Goal: Entertainment & Leisure: Consume media (video, audio)

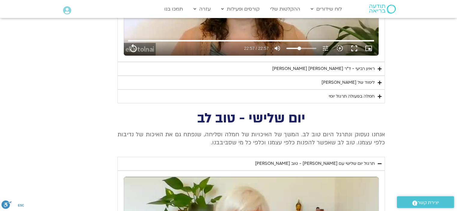
scroll to position [657, 0]
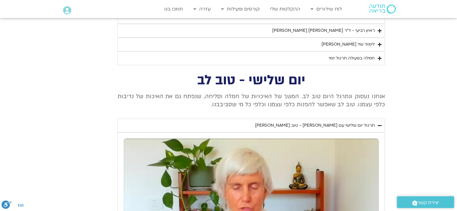
click at [348, 28] on div "ראיון רביעי - ד"ר אסף סטי אל-בר ודניאלה ספקטור" at bounding box center [323, 30] width 102 height 7
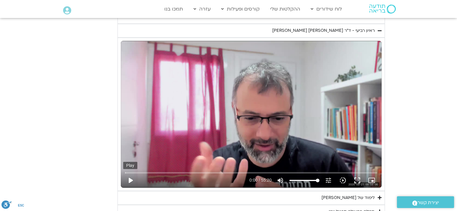
click at [130, 178] on button "play_arrow" at bounding box center [130, 180] width 14 height 14
type input "1377.76"
type input "0.068193"
type input "1377.76"
type input "0.201106"
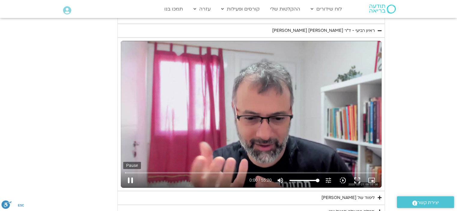
type input "1377.76"
type input "0.427011"
type input "1377.76"
type input "0.459027"
type input "1377.76"
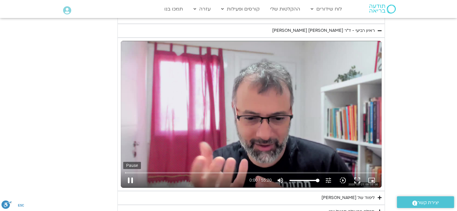
type input "0.586815"
type input "1377.76"
type input "0.717264"
type input "1377.76"
type input "0.845165"
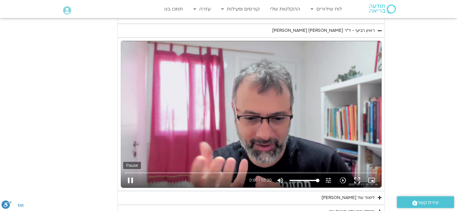
type input "1377.76"
type input "0.972886"
type input "1377.76"
type input "1.101778"
type input "1377.76"
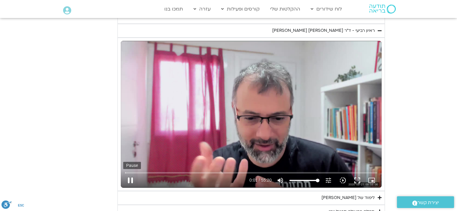
type input "1.233734"
type input "1377.76"
type input "1.369418"
type input "1377.76"
type input "1.502864"
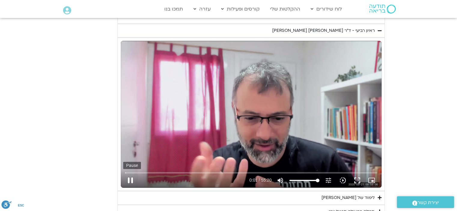
type input "1377.76"
type input "1.633754"
type input "1377.76"
type input "1.761478"
type input "1377.76"
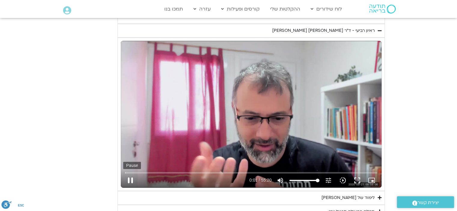
type input "1.890024"
type input "1377.76"
type input "2.020407"
type input "1377.76"
type input "2.154373"
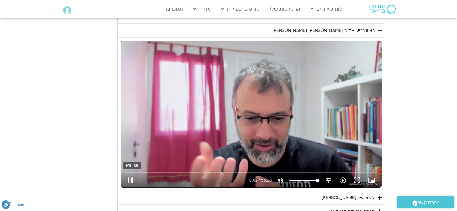
type input "1377.76"
type input "2.288611"
type input "1377.76"
type input "2.42536"
type input "1377.76"
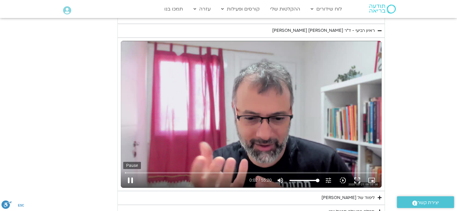
type input "2.556375"
type input "1377.76"
type input "2.689701"
type input "1377.76"
type input "2.827447"
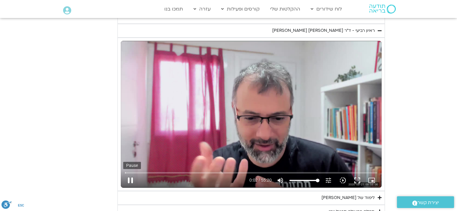
type input "1377.76"
type input "2.958834"
type input "1377.76"
type input "3.090803"
type input "1377.76"
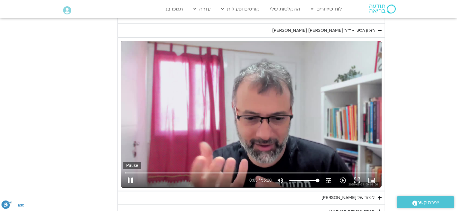
type input "3.220522"
type input "1377.76"
type input "3.349325"
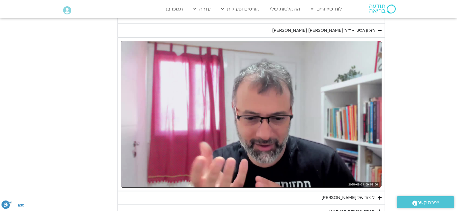
type input "1377.76"
type input "23.261053"
type input "1377.76"
type input "23.396126"
type input "1377.76"
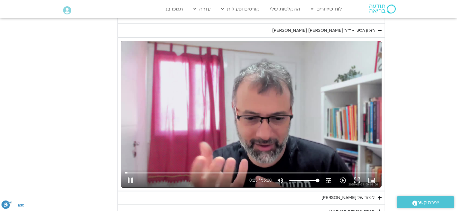
type input "23.449395"
type input "1377.76"
type input "23.562673"
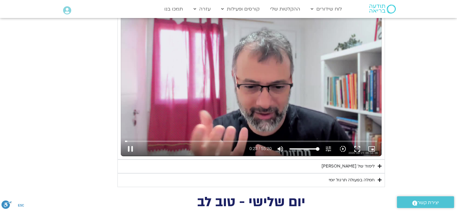
type input "1377.76"
type input "23.700402"
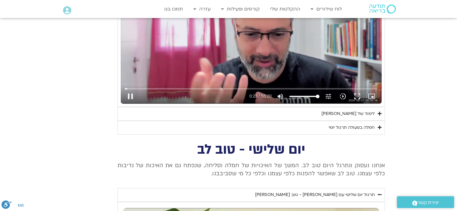
type input "1377.76"
type input "23.833282"
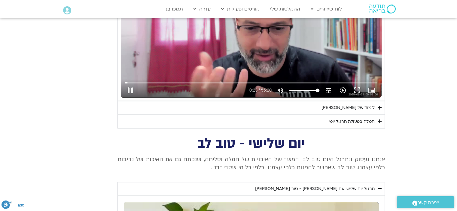
type input "1377.76"
type input "23.961774"
type input "1377.76"
type input "24.08735"
type input "1377.76"
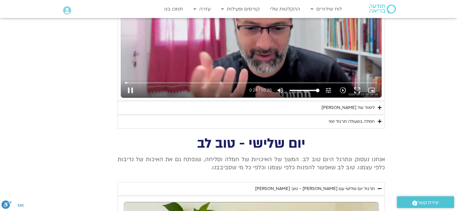
type input "24.213325"
type input "1377.76"
type input "24.340622"
type input "1377.76"
type input "24.584229"
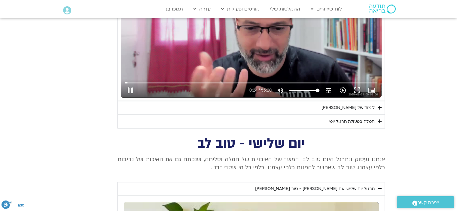
type input "1377.76"
type input "24.71122"
type input "1377.76"
type input "24.846525"
type input "1377.76"
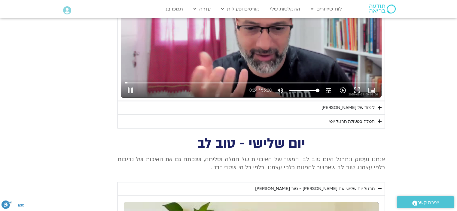
type input "24.927557"
type input "1377.76"
type input "25.002437"
type input "1377.76"
type input "25.131217"
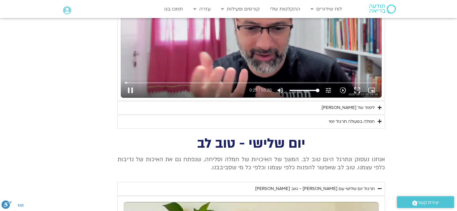
type input "1377.76"
type input "25.26863"
type input "1377.76"
type input "25.417204"
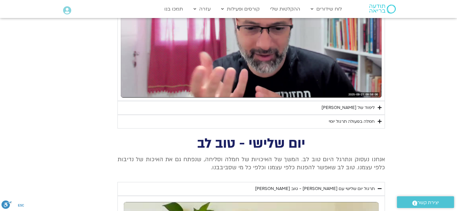
type input "1377.76"
type input "33.66694"
type input "1377.76"
type input "33.761701"
type input "1377.76"
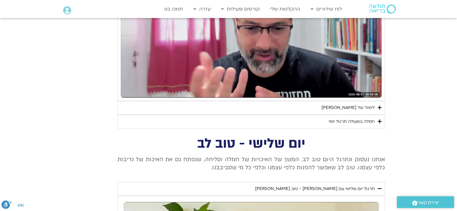
type input "33.890436"
type input "1377.76"
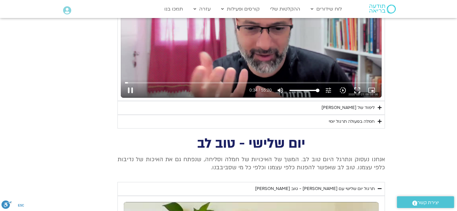
type input "34.22705"
type input "1377.76"
type input "34.341997"
type input "1377.76"
type input "34.425826"
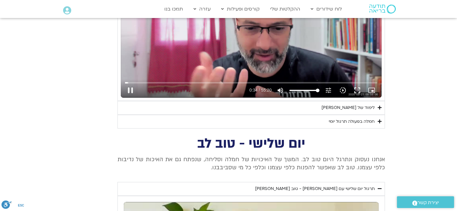
type input "1377.76"
type input "34.492423"
type input "1377.76"
type input "34.746495"
type input "1377.76"
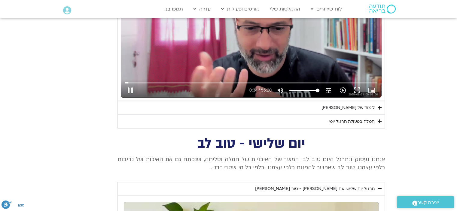
type input "34.87497"
type input "1377.76"
type input "34.991624"
type input "1377.76"
type input "35.129445"
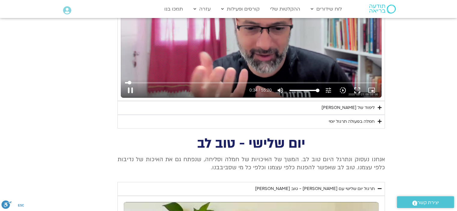
type input "1377.76"
type input "35.210116"
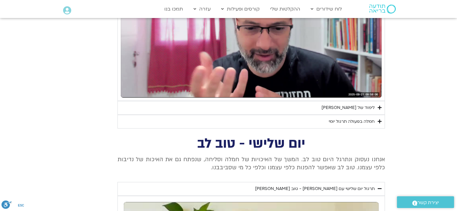
type input "1377.76"
type input "51.997069"
type input "1377.76"
type input "52.016211"
type input "1377.76"
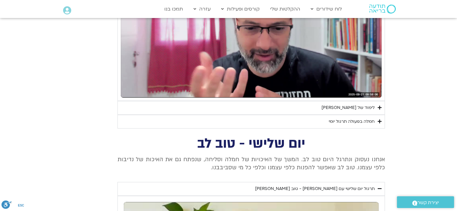
type input "52.148053"
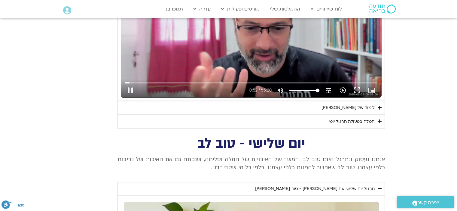
type input "1377.76"
type input "52.301112"
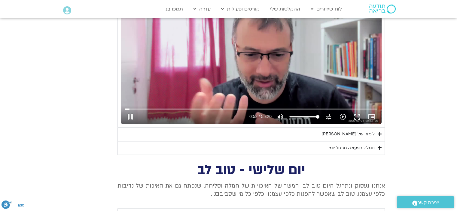
type input "1377.76"
type input "52.440012"
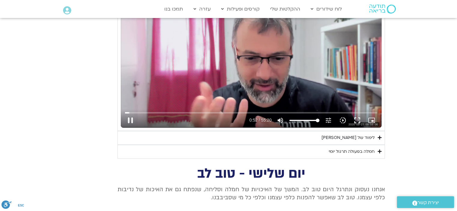
type input "1377.76"
type input "52.570415"
type input "1377.76"
type input "52.698053"
type input "1377.76"
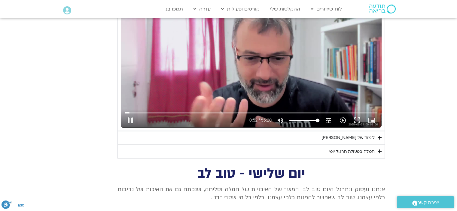
type input "52.824861"
type input "1377.76"
type input "52.953995"
type input "1377.76"
type input "53.08474"
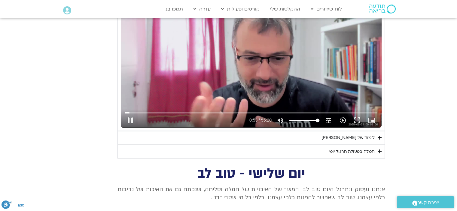
type input "1377.76"
type input "53.221471"
type input "1377.76"
type input "53.365368"
type input "1377.76"
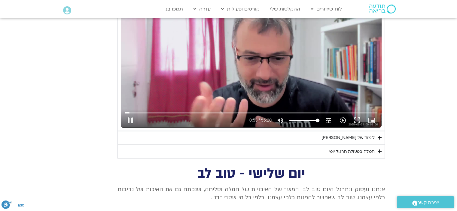
type input "53.609894"
type input "1377.76"
type input "53.691584"
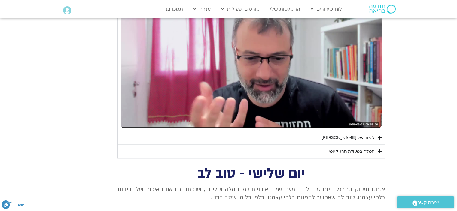
type input "1377.76"
type input "55.589086"
type input "1377.76"
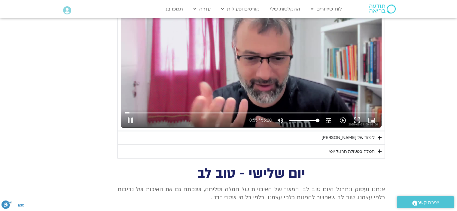
type input "55.737787"
type input "1377.76"
type input "55.803677"
type input "1377.76"
type input "55.897698"
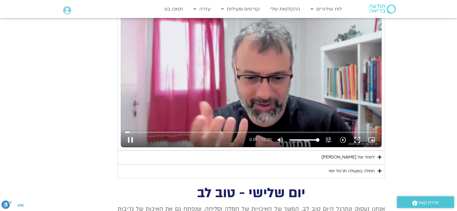
type input "1377.76"
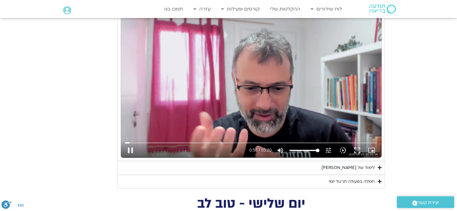
type input "56.124577"
type input "1377.76"
type input "56.257407"
type input "1377.76"
type input "56.352455"
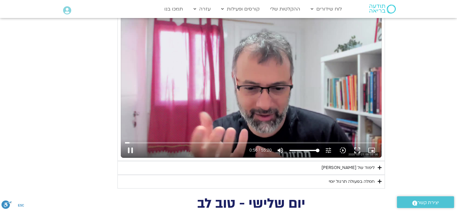
type input "1377.76"
type input "56.520767"
type input "1377.76"
type input "56.653446"
type input "1377.76"
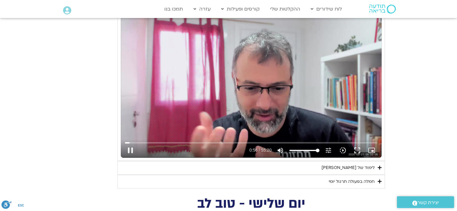
type input "56.743777"
type input "1377.76"
type input "56.920167"
type input "1377.76"
type input "57.052901"
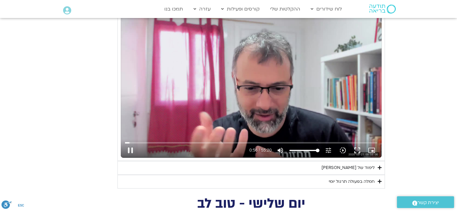
type input "1377.76"
type input "57.169104"
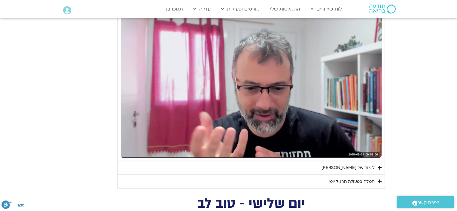
type input "1377.76"
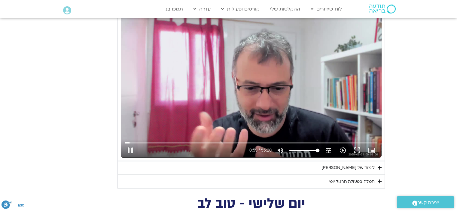
type input "59.44009"
type input "1377.76"
type input "59.588894"
type input "1377.76"
type input "59.720787"
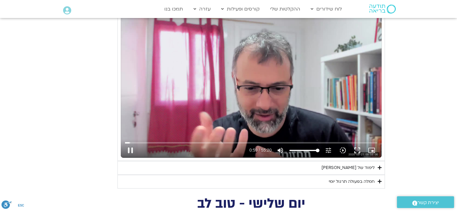
type input "1377.76"
type input "59.852876"
type input "1377.76"
type input "59.99046"
type input "1377.76"
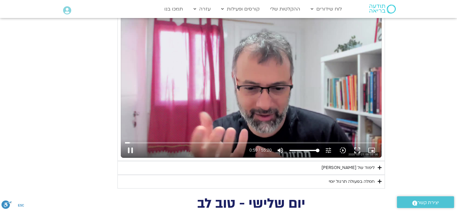
type input "60.12012"
type input "1377.76"
type input "60.235881"
type input "1377.76"
type input "60.269535"
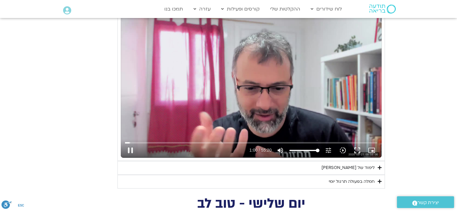
type input "1377.76"
type input "60.396517"
type input "1377.76"
type input "60.524848"
type input "1377.76"
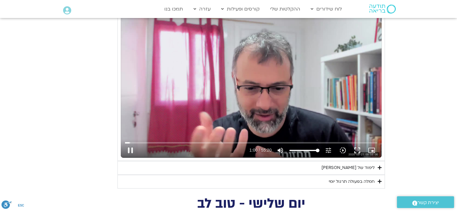
type input "60.752152"
type input "1377.76"
type input "60.805091"
type input "1377.76"
type input "60.921253"
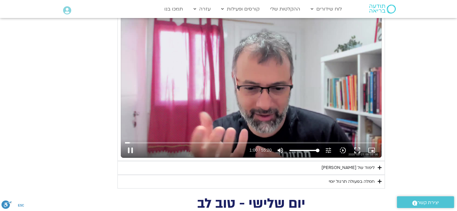
type input "1377.76"
type input "61.049508"
type input "1377.76"
type input "61.183861"
type input "1377.76"
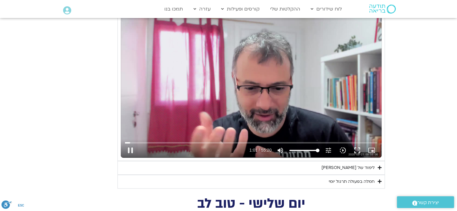
type input "61.418805"
type input "1377.76"
type input "61.518891"
click at [132, 149] on button "pause" at bounding box center [130, 150] width 14 height 14
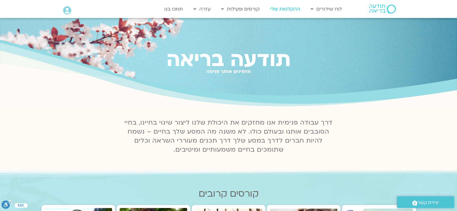
click at [291, 8] on link "ההקלטות שלי" at bounding box center [285, 8] width 36 height 11
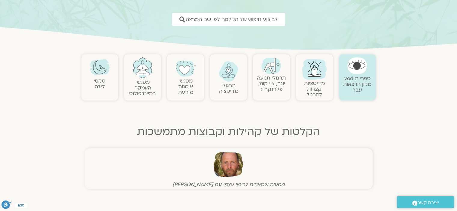
scroll to position [90, 0]
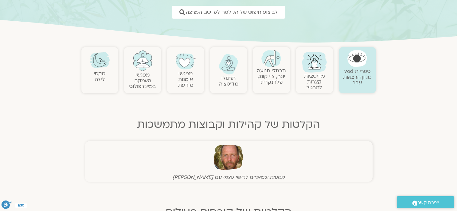
click at [357, 72] on link "ספריית vod מגוון הרצאות עבר" at bounding box center [357, 77] width 28 height 18
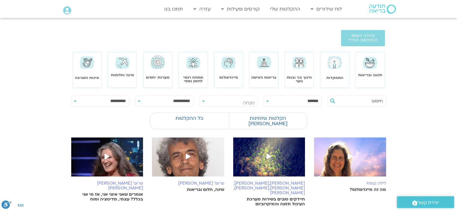
click at [228, 71] on div "מיינדפולנס" at bounding box center [228, 67] width 29 height 26
click at [227, 63] on img at bounding box center [228, 62] width 17 height 17
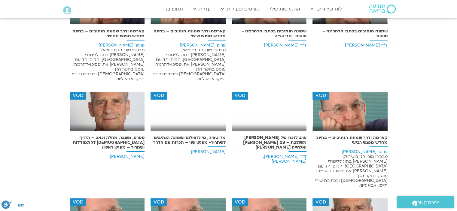
scroll to position [1801, 0]
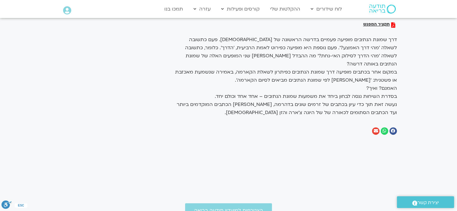
scroll to position [240, 0]
